Goal: Information Seeking & Learning: Learn about a topic

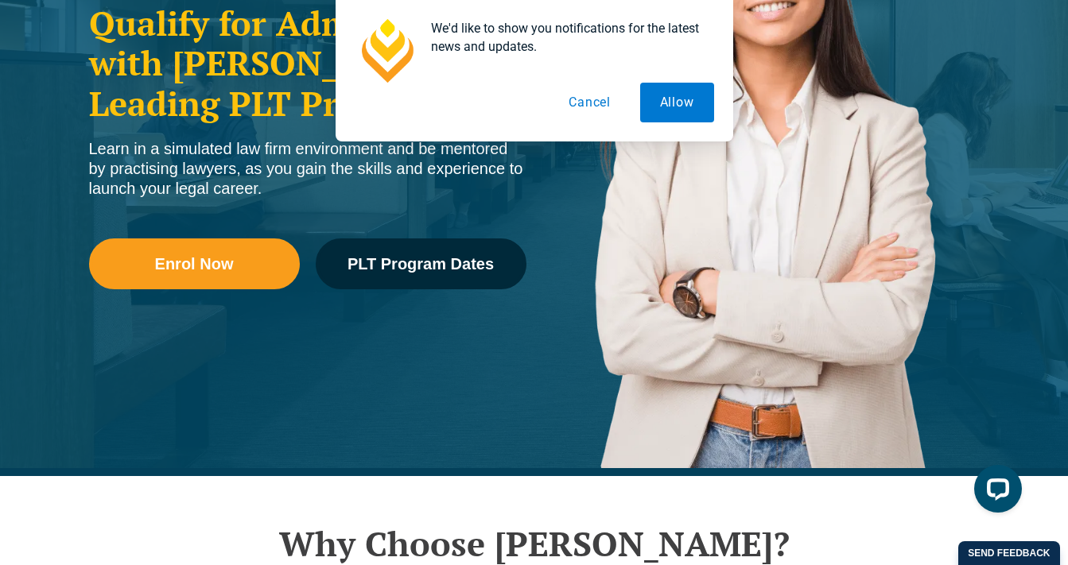
click at [593, 97] on button "Cancel" at bounding box center [590, 103] width 82 height 40
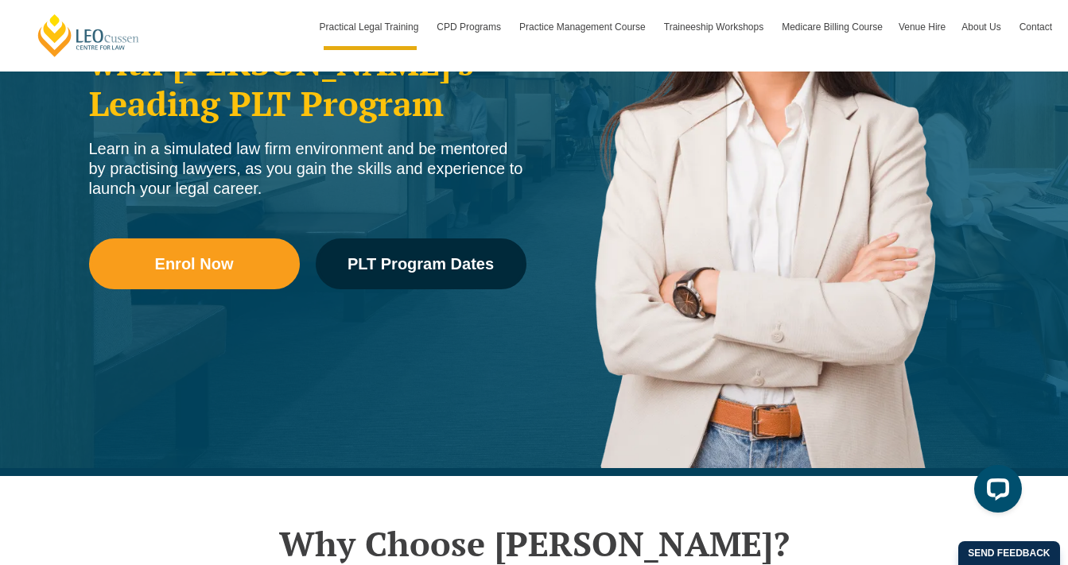
click at [48, 370] on div "Practical Legal Training in [GEOGRAPHIC_DATA] Qualify for Admission with [PERSO…" at bounding box center [534, 127] width 1068 height 700
click at [64, 329] on div "Practical Legal Training in [GEOGRAPHIC_DATA] Qualify for Admission with [PERSO…" at bounding box center [534, 127] width 1068 height 700
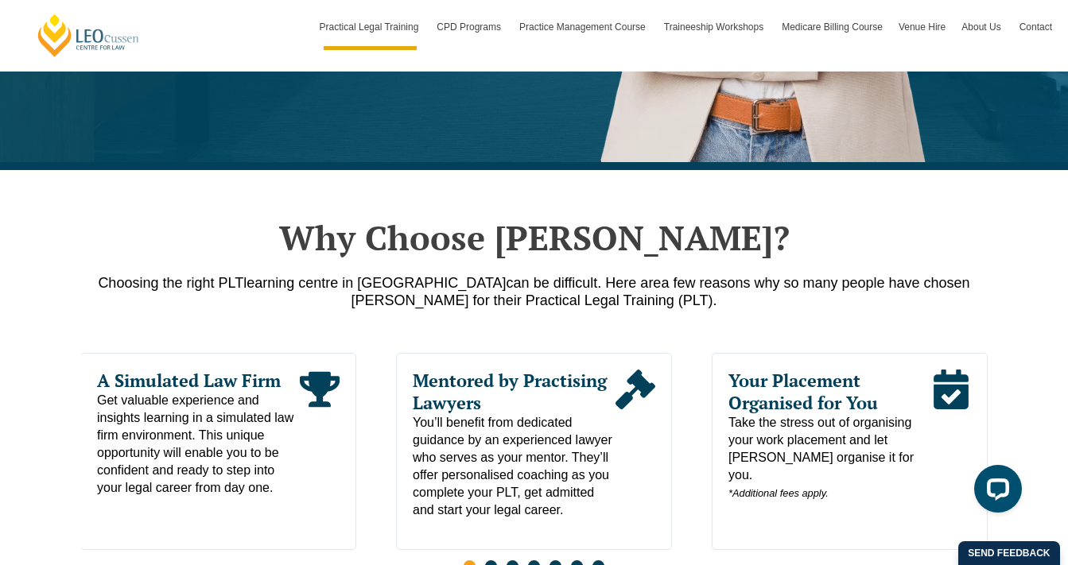
scroll to position [639, 0]
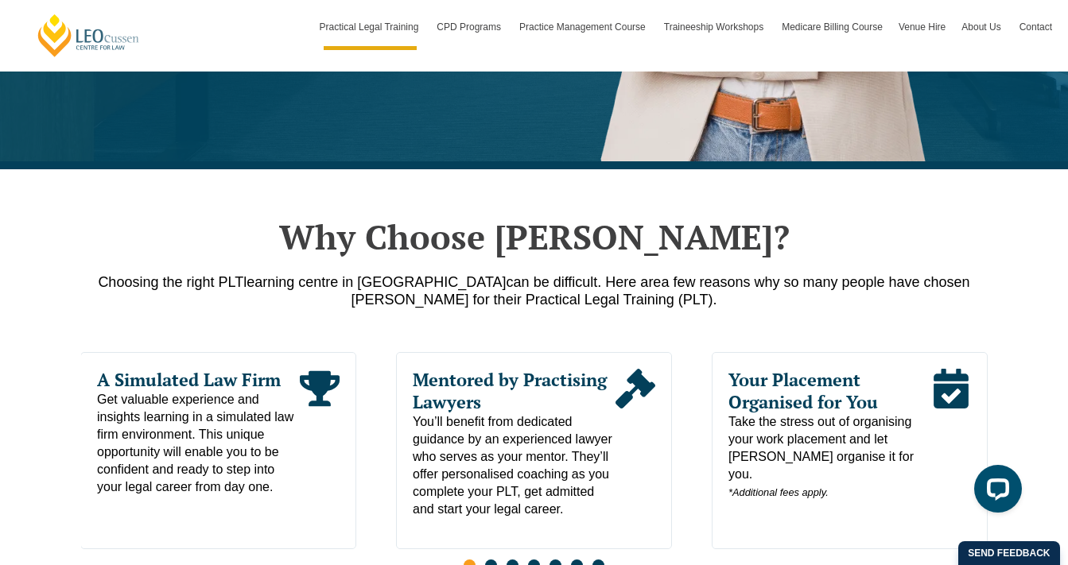
click at [1019, 271] on div "Why Choose [PERSON_NAME]? Choosing the right PLT learning centre in [GEOGRAPHIC…" at bounding box center [534, 446] width 1068 height 555
click at [1043, 223] on div "Why Choose [PERSON_NAME]? Choosing the right PLT learning centre in [GEOGRAPHIC…" at bounding box center [534, 446] width 1068 height 555
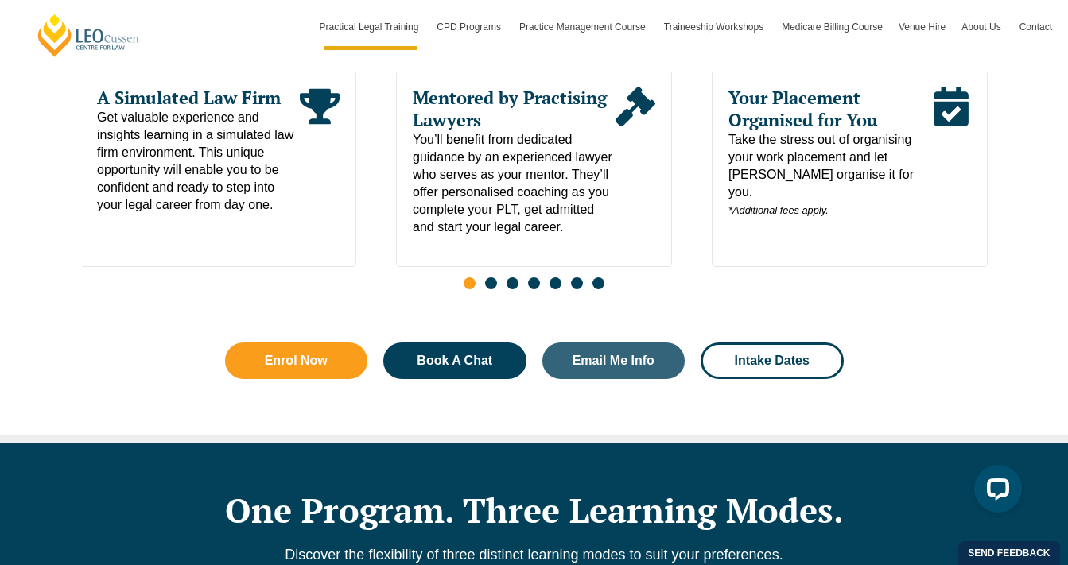
scroll to position [930, 0]
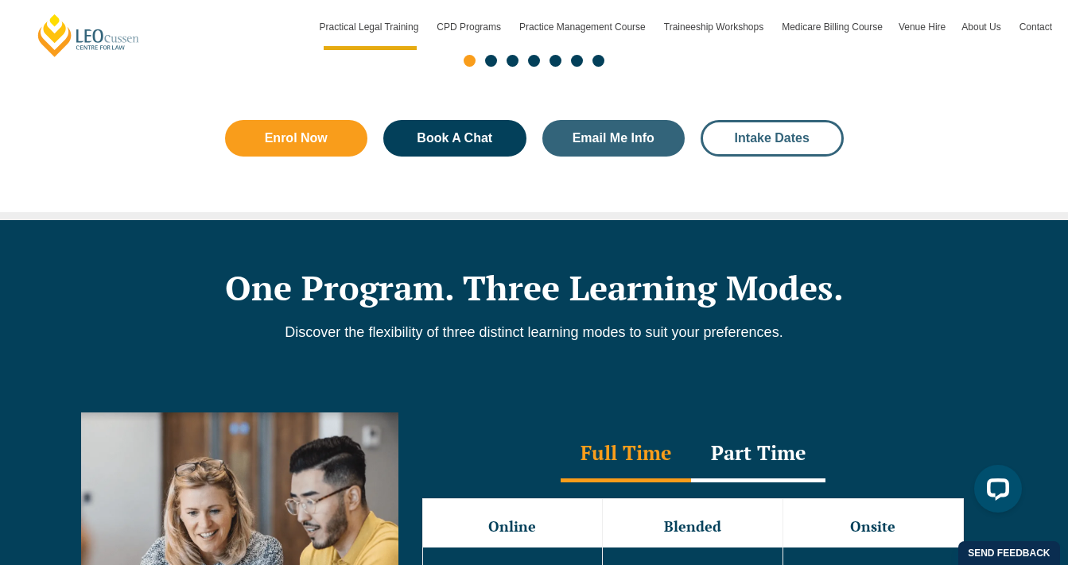
click at [727, 137] on span "Intake Dates" at bounding box center [772, 138] width 100 height 13
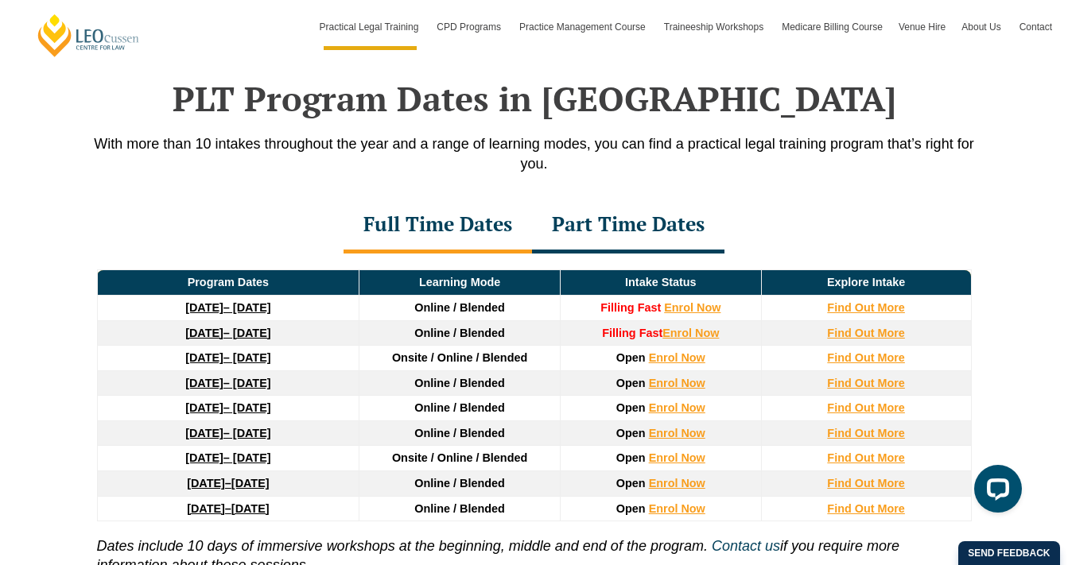
scroll to position [2075, 0]
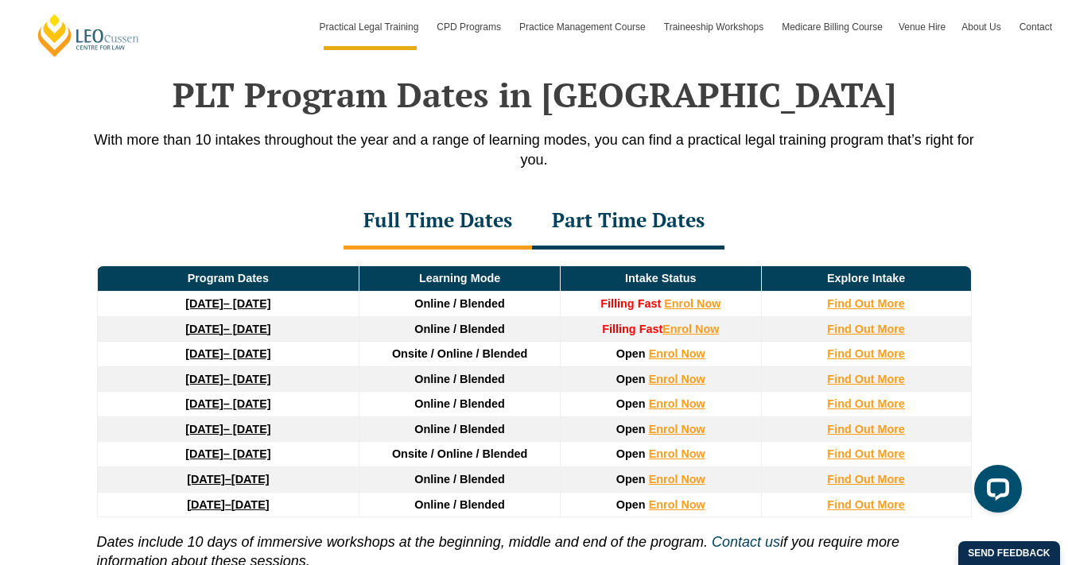
click at [1010, 316] on div "PLT Program Dates in [GEOGRAPHIC_DATA] With more than 10 intakes throughout the…" at bounding box center [534, 356] width 1068 height 723
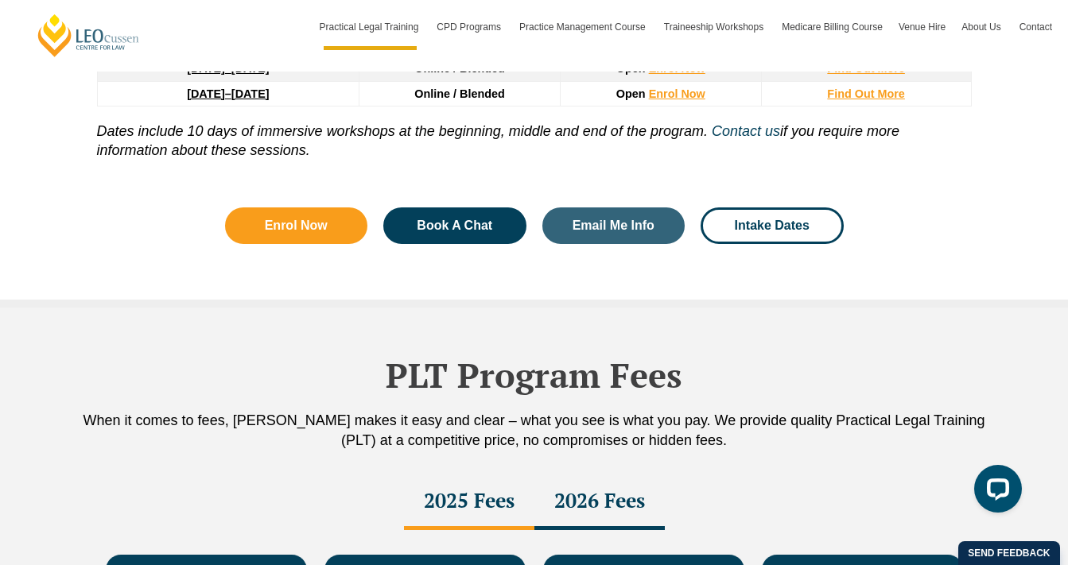
scroll to position [2492, 0]
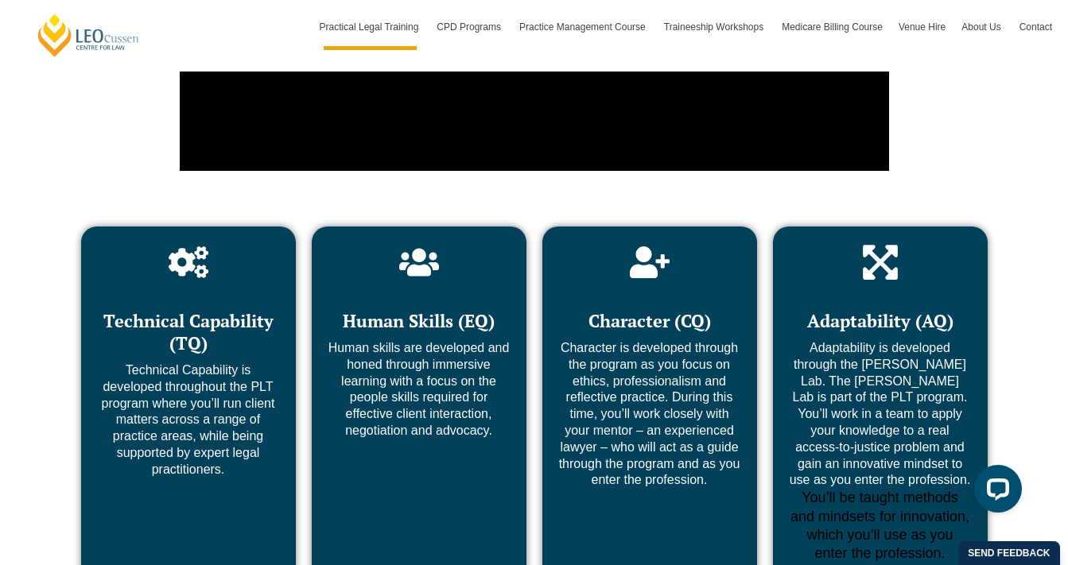
scroll to position [5670, 0]
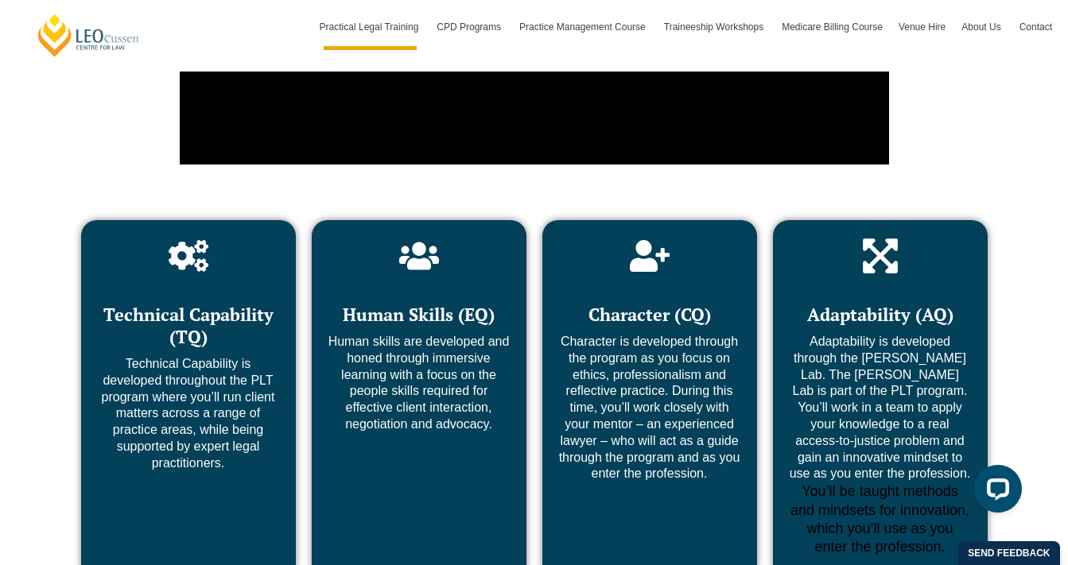
click at [999, 330] on div "Technical Capability (TQ) Technical Capability is developed throughout the PLT …" at bounding box center [534, 450] width 1068 height 541
click at [1009, 303] on div "Technical Capability (TQ) Technical Capability is developed throughout the PLT …" at bounding box center [534, 450] width 1068 height 541
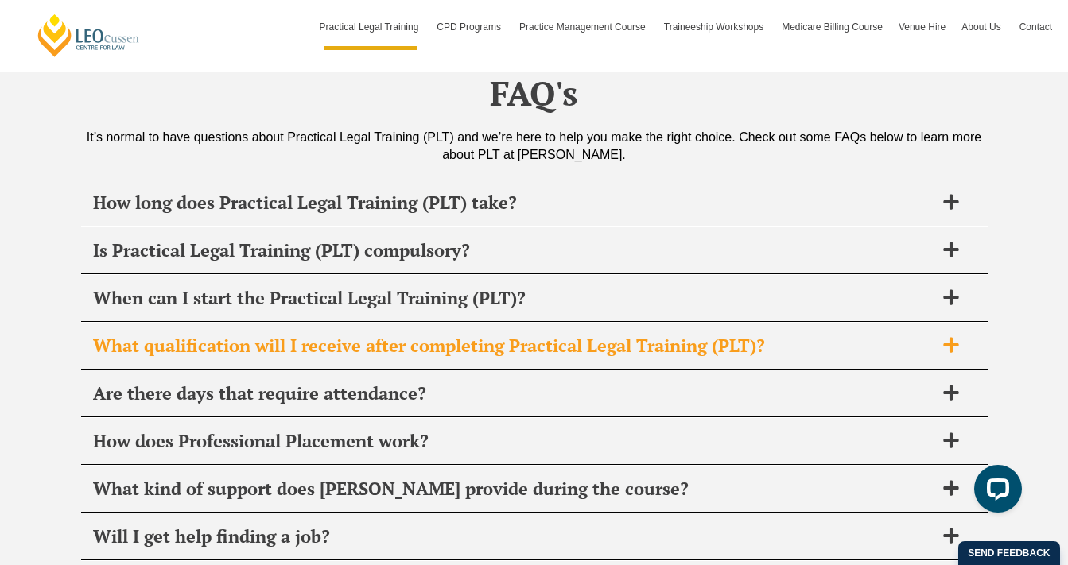
scroll to position [7245, 0]
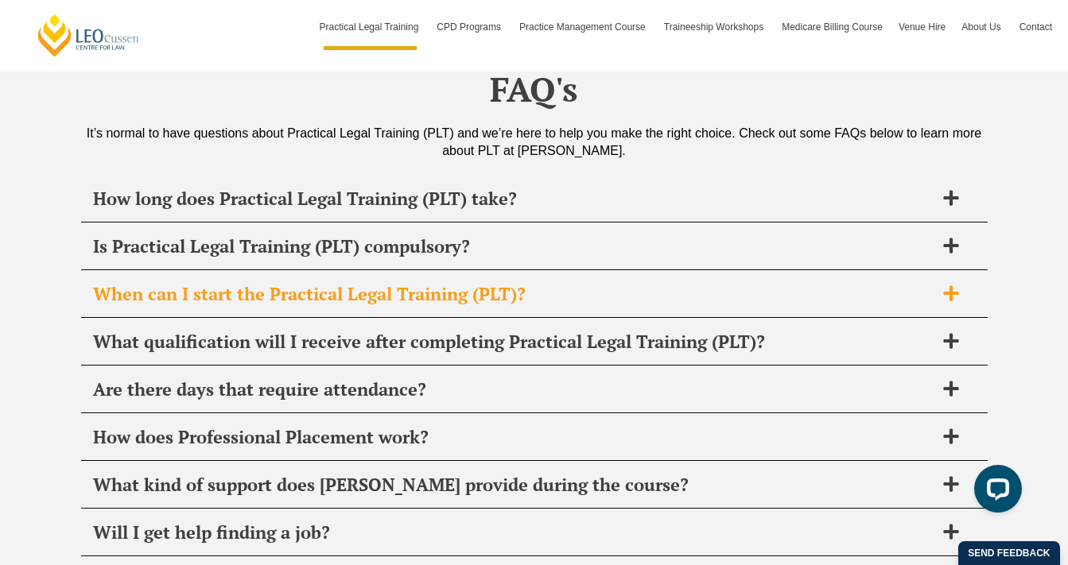
click at [809, 271] on div "When can I start the Practical Legal Training (PLT)?" at bounding box center [534, 294] width 906 height 47
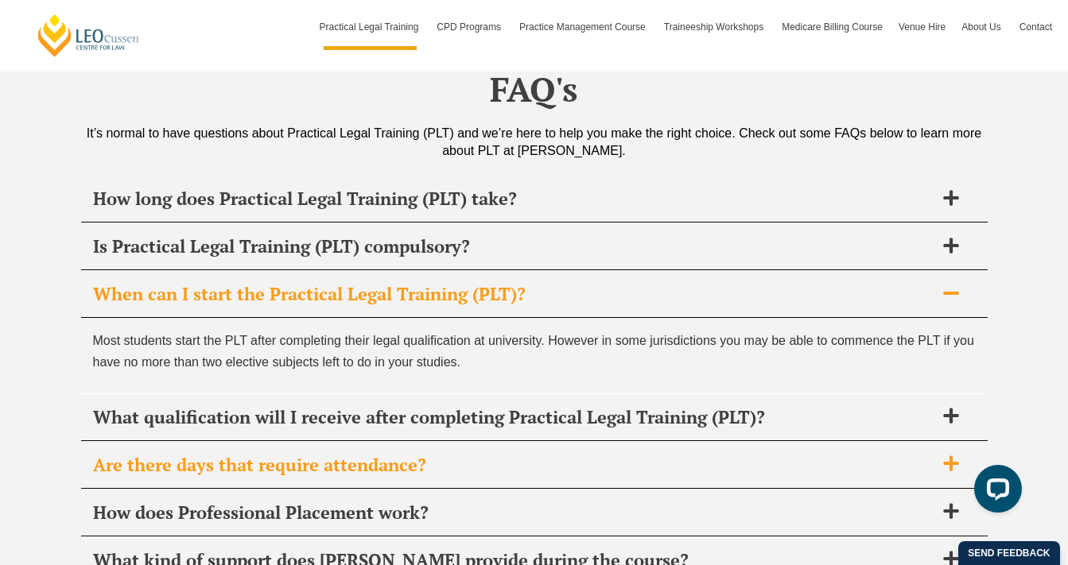
click at [743, 442] on div "Are there days that require attendance?" at bounding box center [534, 465] width 906 height 47
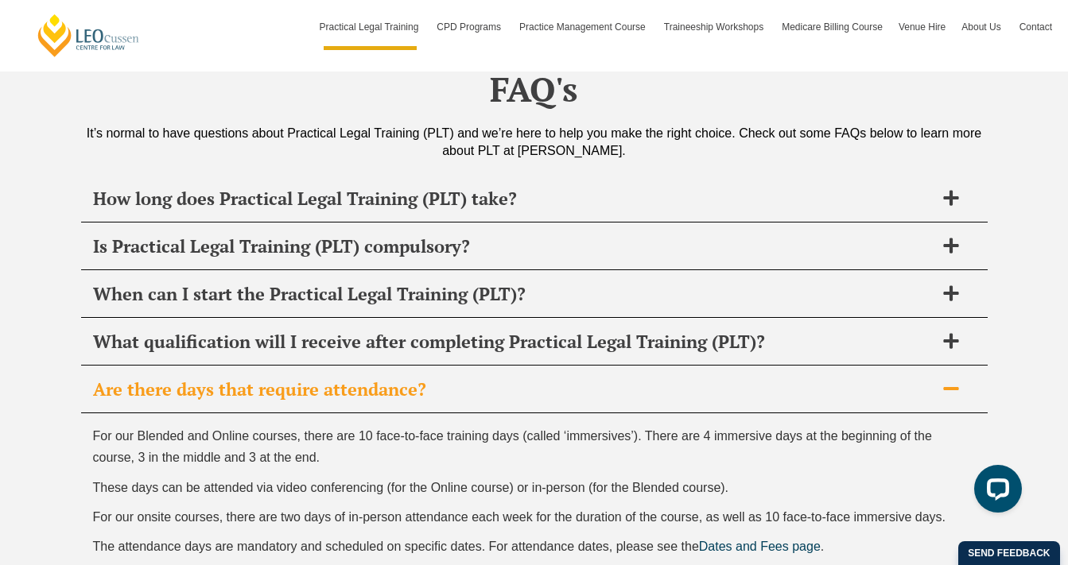
click at [981, 413] on div "For our Blended and Online courses, there are 10 face-to-face training days (ca…" at bounding box center [534, 509] width 906 height 193
click at [948, 380] on icon at bounding box center [950, 388] width 17 height 17
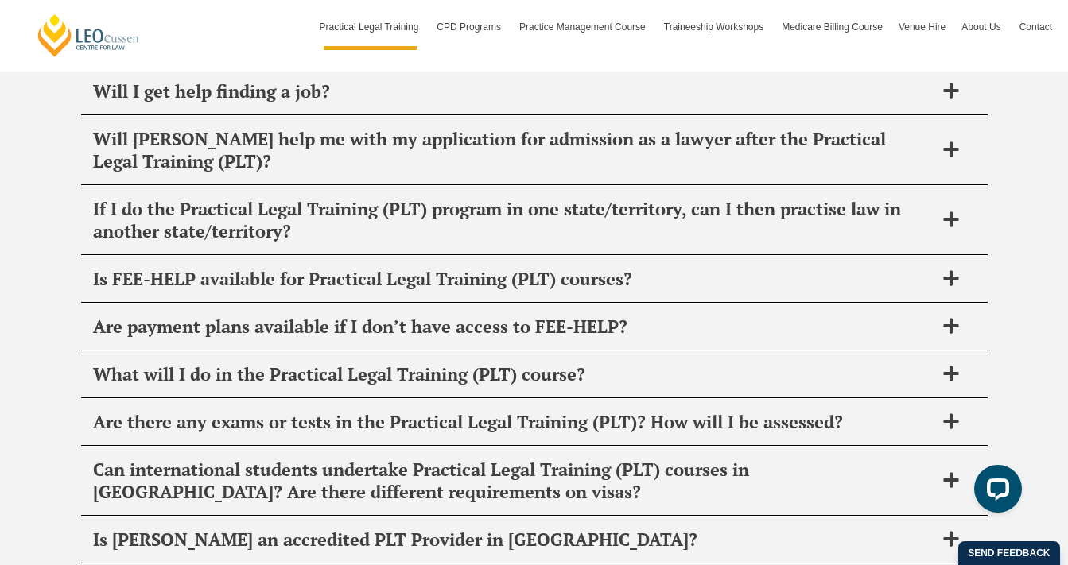
scroll to position [7687, 0]
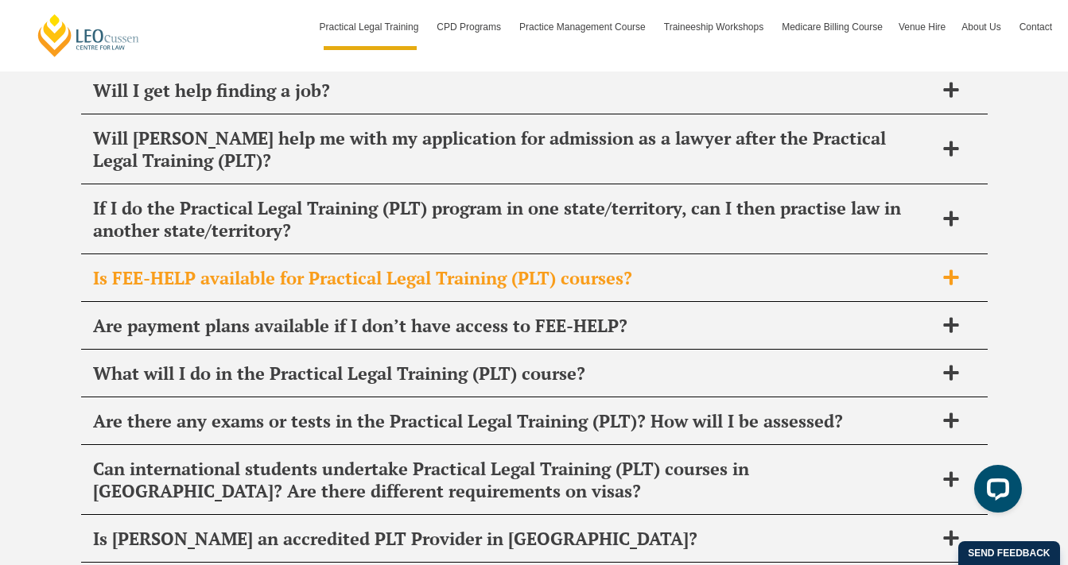
click at [746, 255] on div "Is FEE-HELP available for Practical Legal Training (PLT) courses?" at bounding box center [534, 278] width 906 height 47
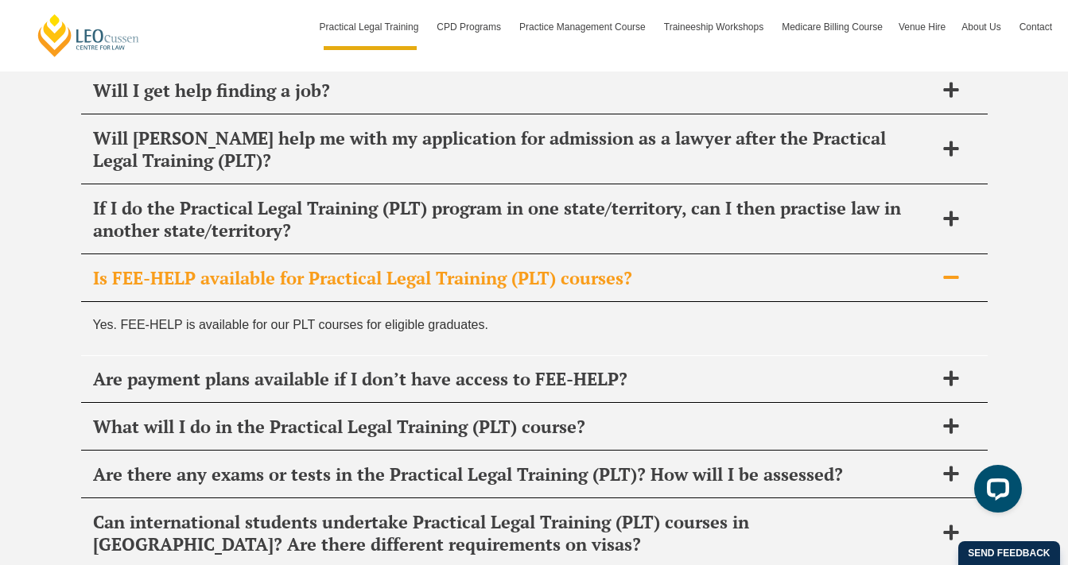
click at [797, 255] on div "Is FEE-HELP available for Practical Legal Training (PLT) courses?" at bounding box center [534, 278] width 906 height 47
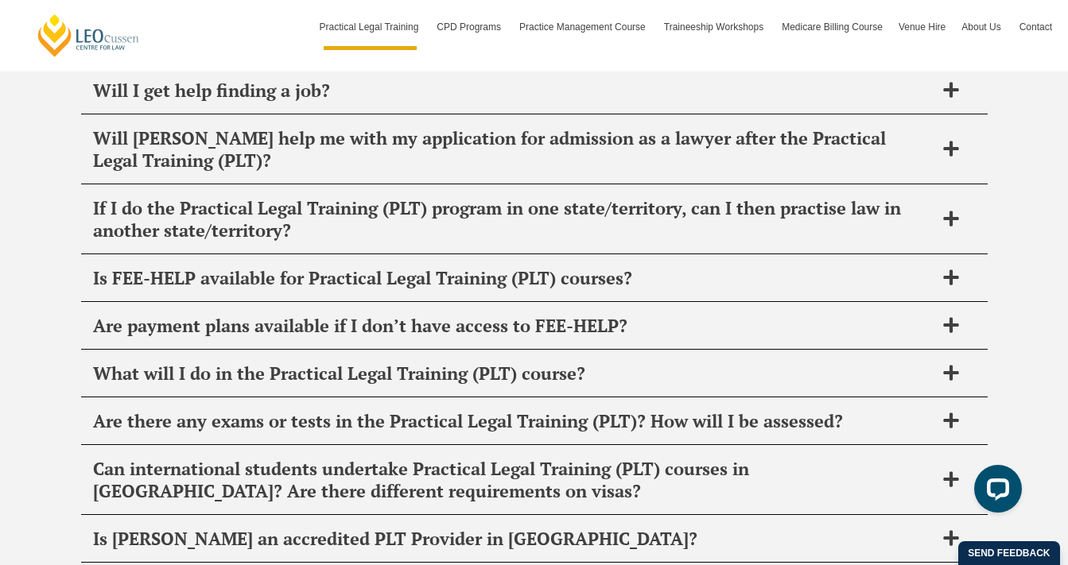
click at [1007, 207] on div "FAQ's It’s normal to have questions about Practical Legal Training (PLT) and we…" at bounding box center [534, 173] width 1068 height 1196
click at [1019, 187] on div "FAQ's It’s normal to have questions about Practical Legal Training (PLT) and we…" at bounding box center [534, 173] width 1068 height 1196
